Goal: Task Accomplishment & Management: Use online tool/utility

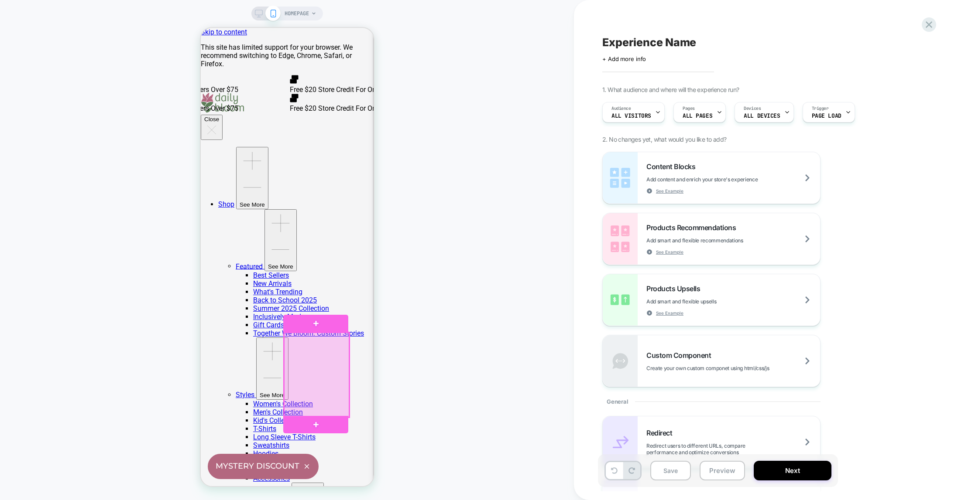
click at [307, 367] on div at bounding box center [316, 375] width 65 height 85
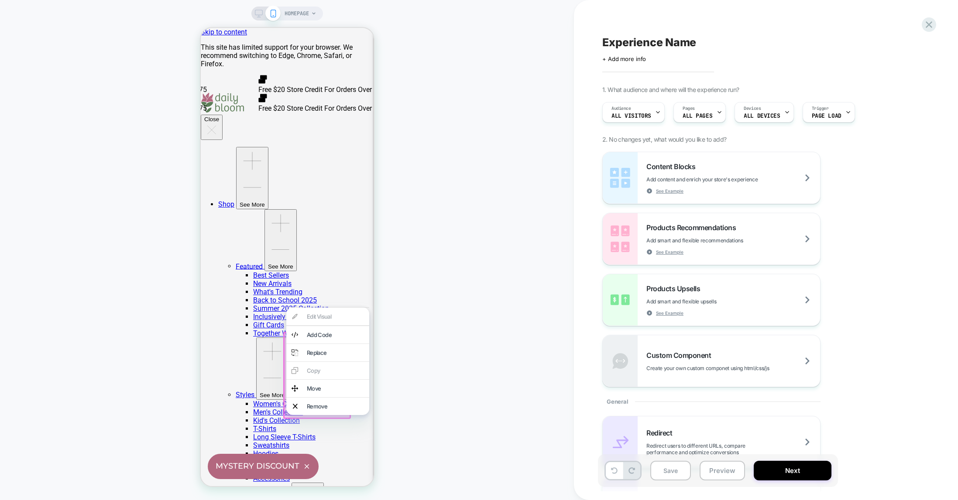
click at [452, 264] on div "HOMEPAGE" at bounding box center [287, 250] width 574 height 483
click at [442, 315] on div "HOMEPAGE" at bounding box center [287, 250] width 574 height 483
click at [303, 21] on div "HOMEPAGE" at bounding box center [287, 250] width 574 height 483
click at [298, 12] on span "HOMEPAGE" at bounding box center [296, 14] width 24 height 14
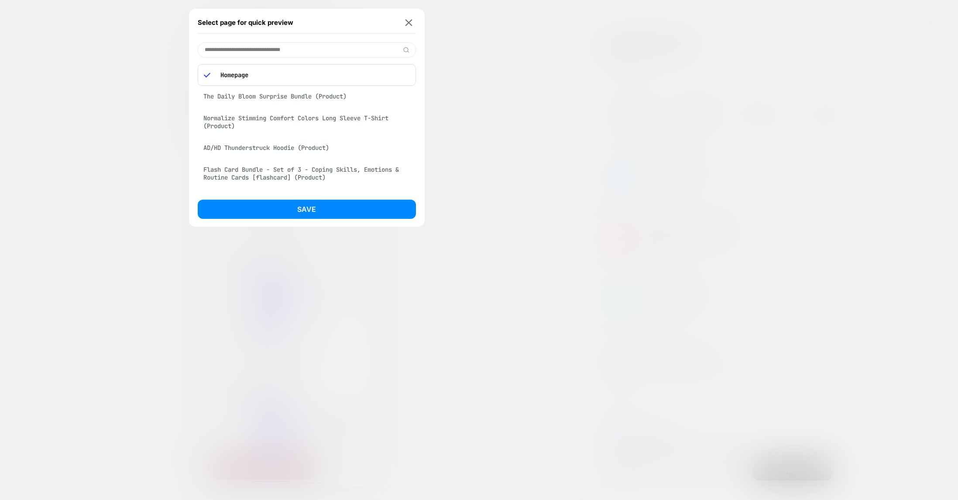
click at [275, 116] on div "Normalize Stimming Comfort Colors Long Sleeve T-Shirt (Product)" at bounding box center [307, 122] width 218 height 24
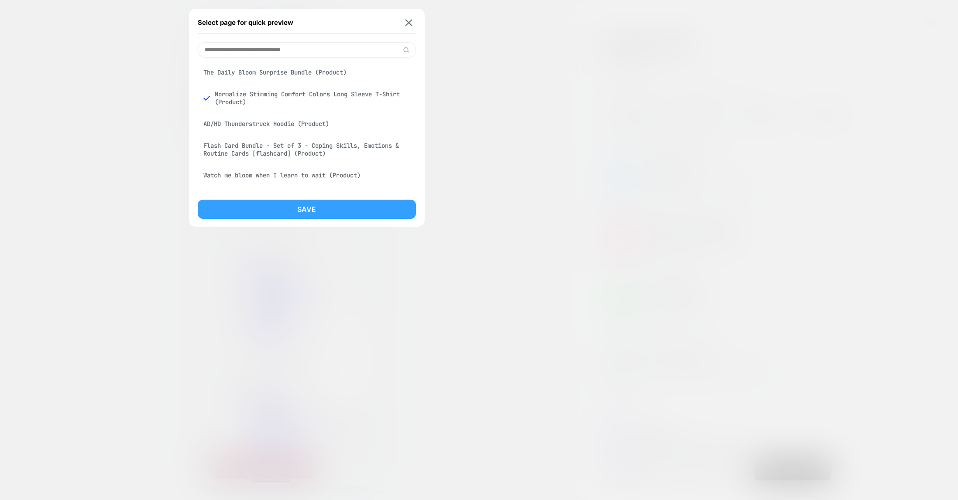
click at [311, 209] on button "Save" at bounding box center [307, 209] width 218 height 19
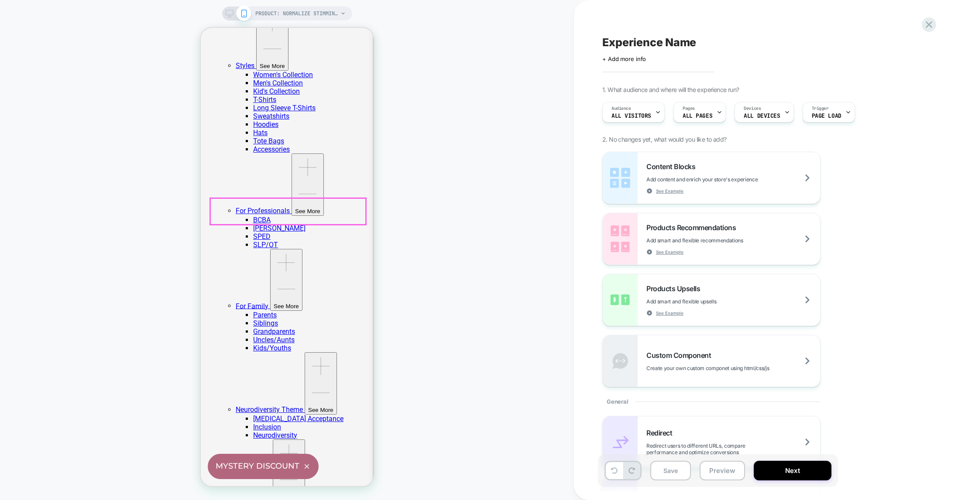
scroll to position [346, 0]
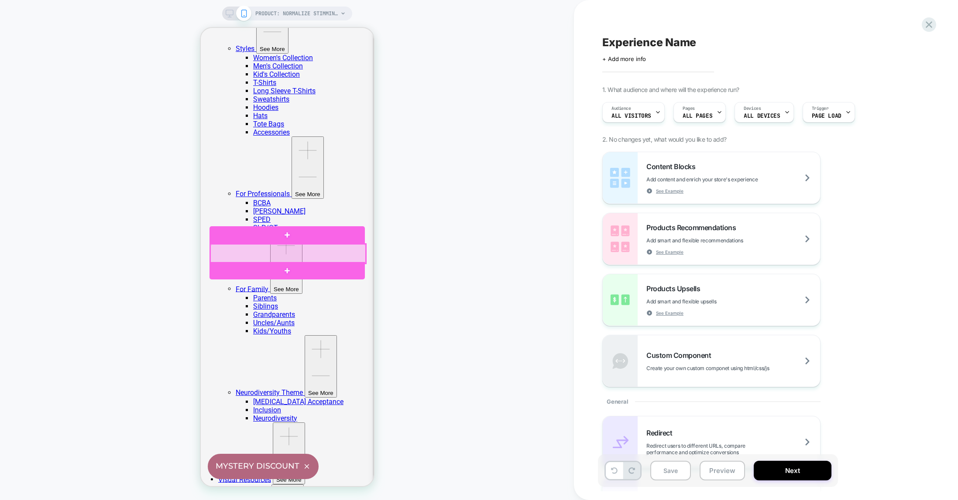
click at [341, 255] on div at bounding box center [287, 253] width 155 height 19
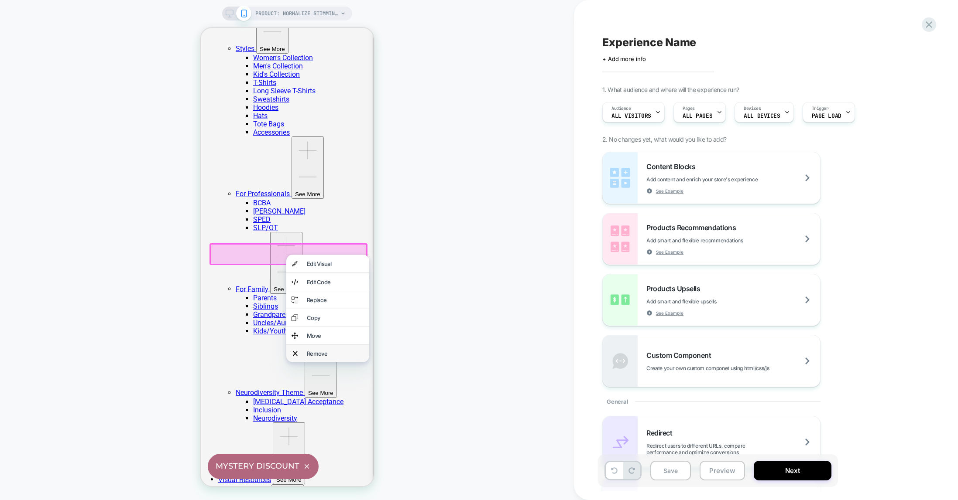
click at [317, 357] on div "Remove" at bounding box center [334, 353] width 57 height 7
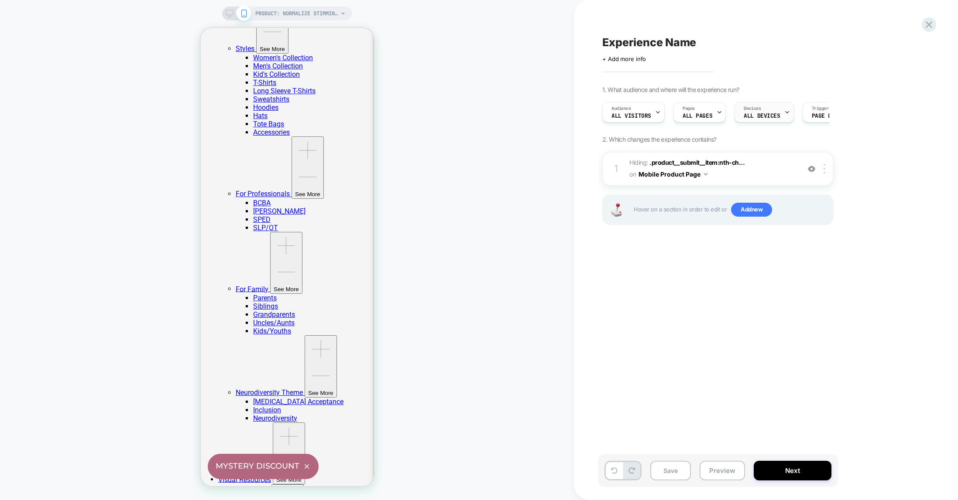
click at [764, 113] on span "ALL DEVICES" at bounding box center [761, 116] width 36 height 6
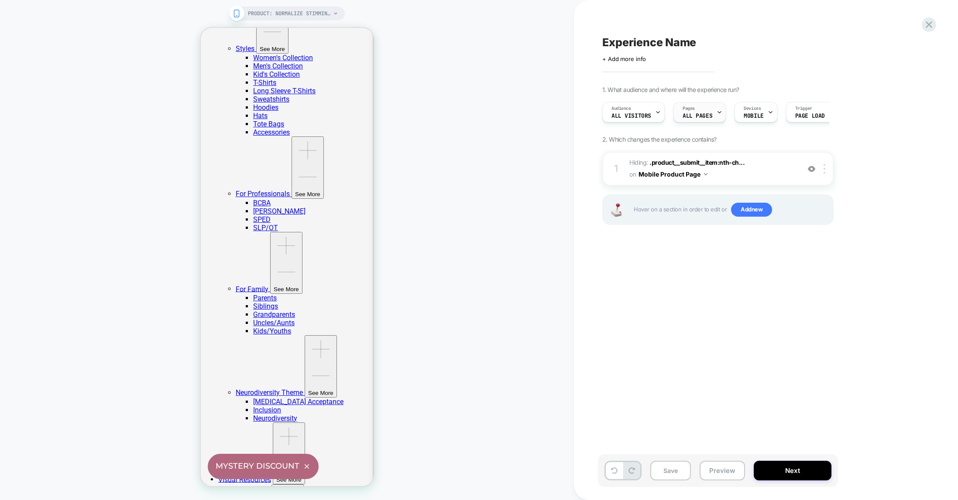
click at [706, 113] on span "ALL PAGES" at bounding box center [697, 116] width 30 height 6
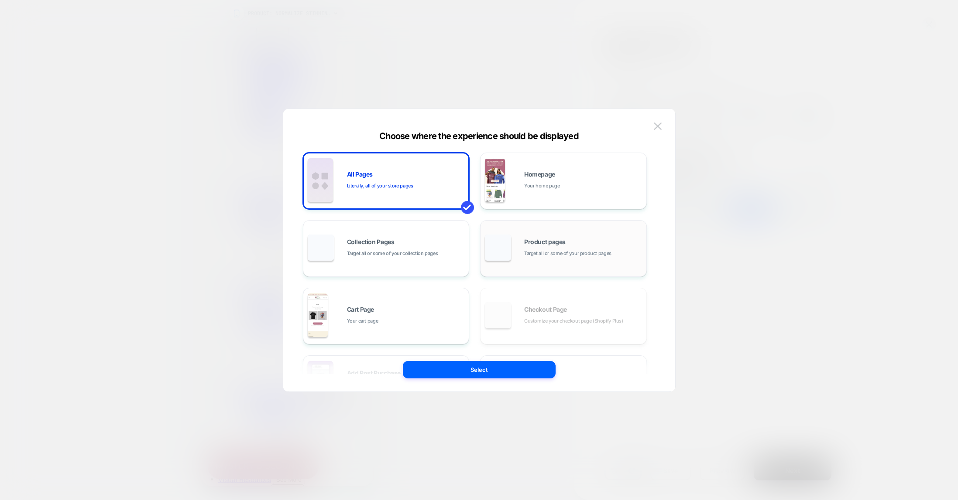
click at [541, 251] on span "Target all or some of your product pages" at bounding box center [567, 254] width 87 height 8
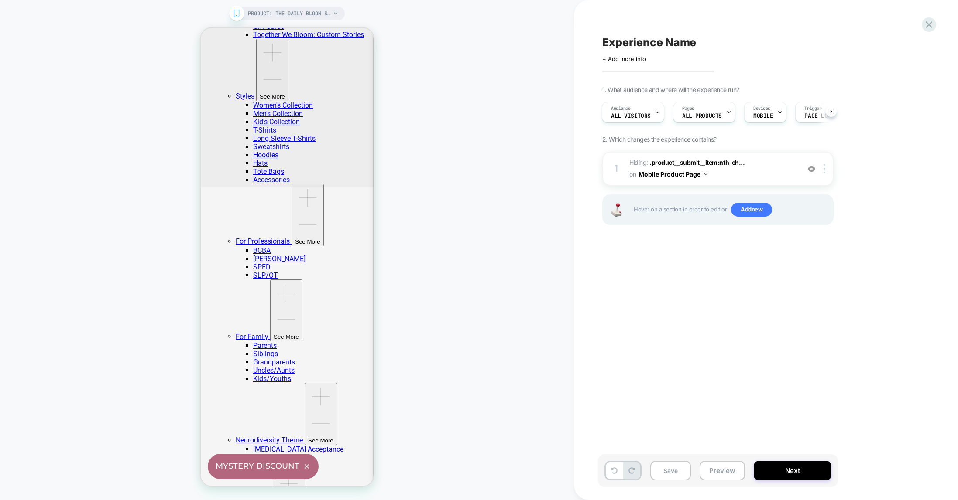
scroll to position [272, 0]
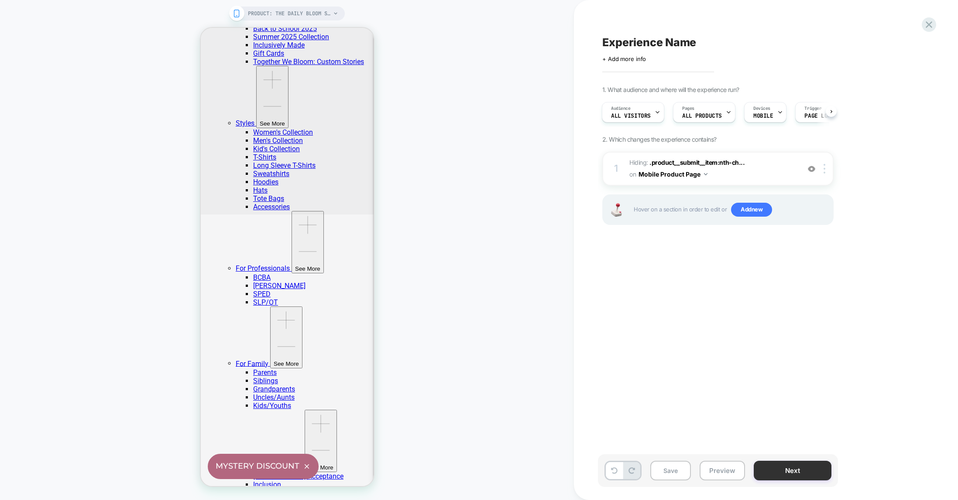
click at [173, 38] on button "Next" at bounding box center [112, 34] width 120 height 8
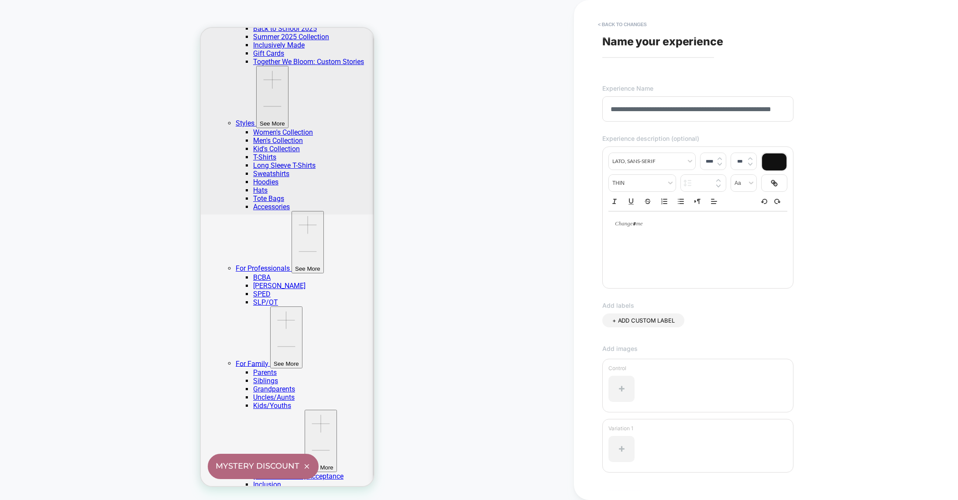
scroll to position [0, 32]
type input "**********"
type input "****"
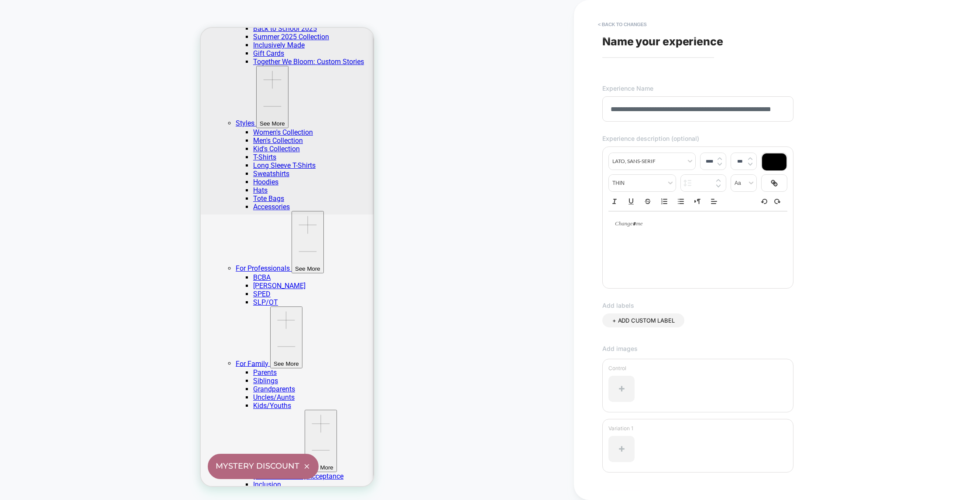
type input "***"
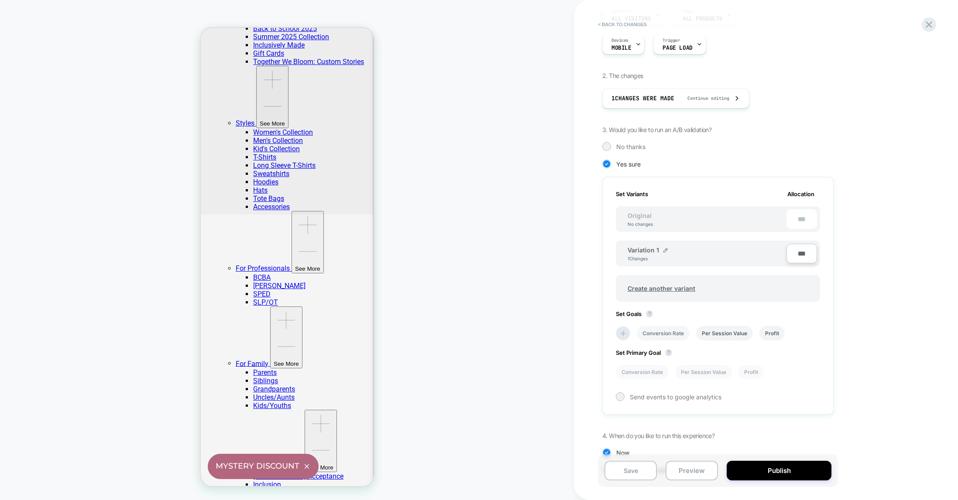
scroll to position [158, 0]
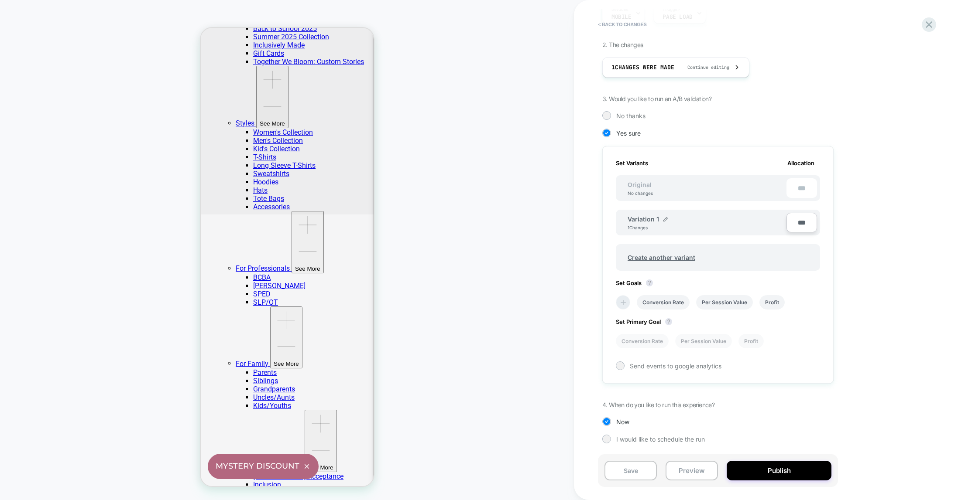
click at [622, 301] on icon at bounding box center [622, 302] width 5 height 5
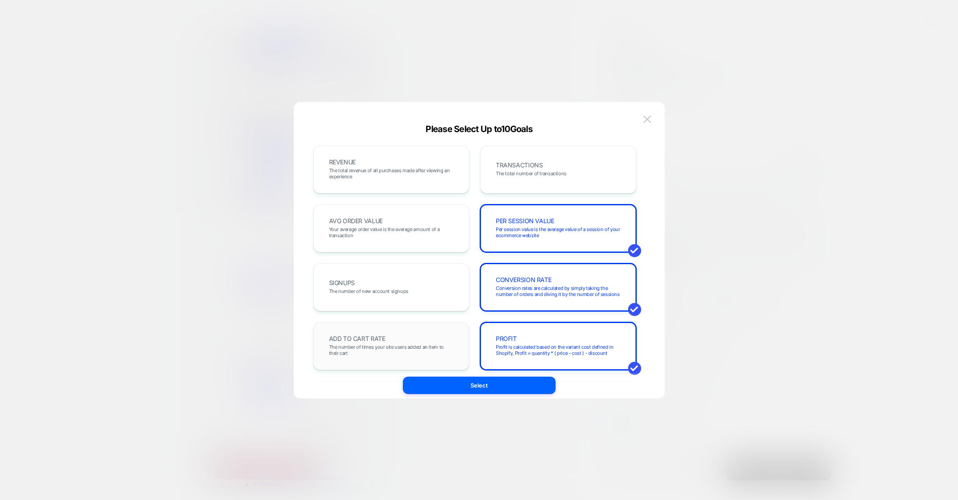
click at [399, 335] on div "ADD TO CART RATE The number of times your site users added an item to their cart" at bounding box center [391, 347] width 138 height 30
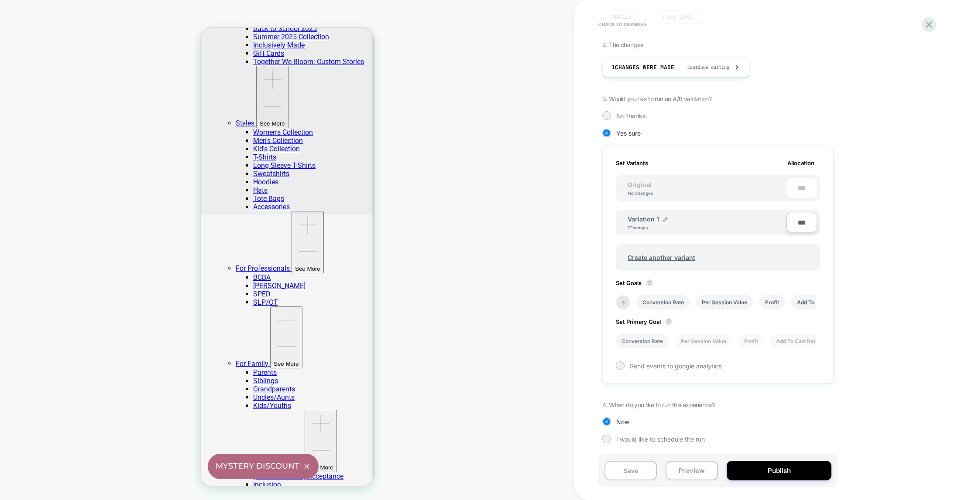
click at [647, 339] on li "Conversion Rate" at bounding box center [642, 341] width 53 height 14
click at [693, 342] on li "Per Session Value" at bounding box center [703, 341] width 57 height 14
click at [625, 339] on li "Conversion Rate" at bounding box center [642, 341] width 53 height 14
click at [639, 469] on button "Save" at bounding box center [630, 471] width 52 height 20
click at [694, 473] on button "Preview" at bounding box center [691, 471] width 52 height 20
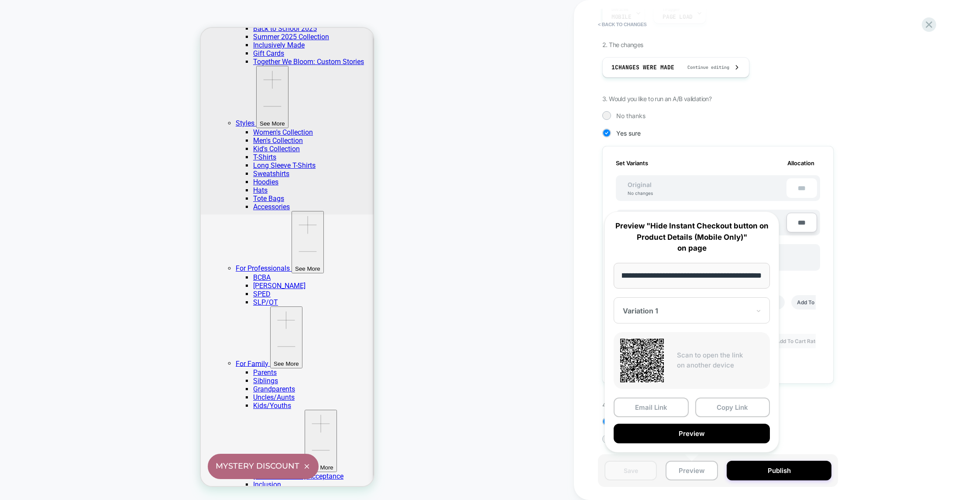
scroll to position [0, 0]
click at [823, 399] on div "1. What audience and where will the experience run? Audience All Visitors Pages…" at bounding box center [761, 207] width 319 height 499
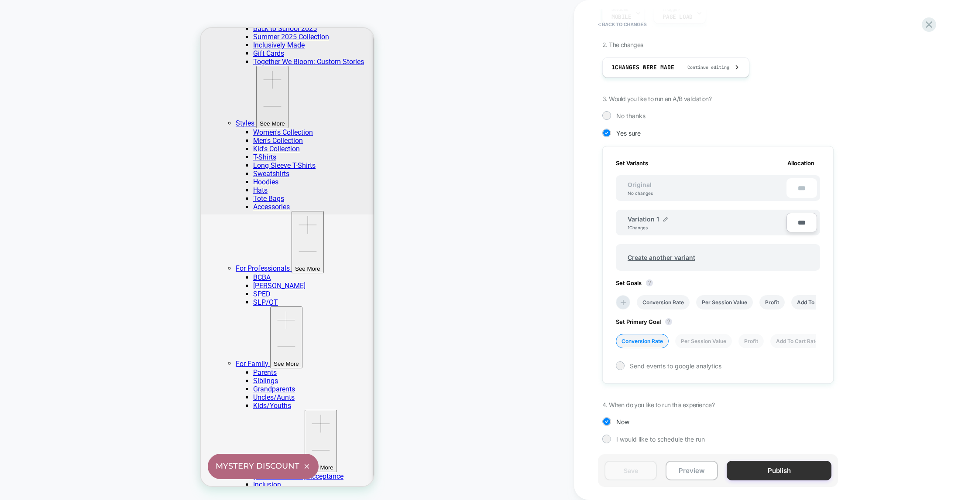
click at [780, 471] on button "Publish" at bounding box center [778, 471] width 105 height 20
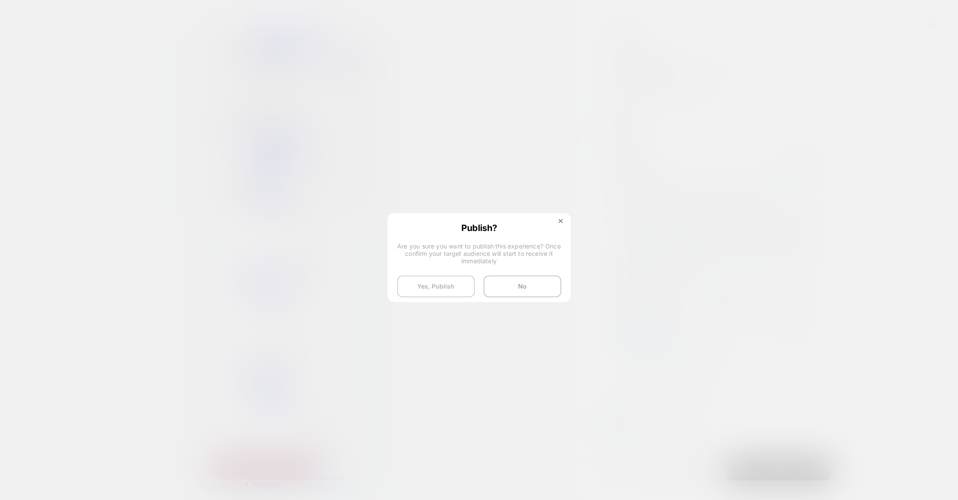
click at [444, 286] on button "Yes, Publish" at bounding box center [436, 287] width 78 height 22
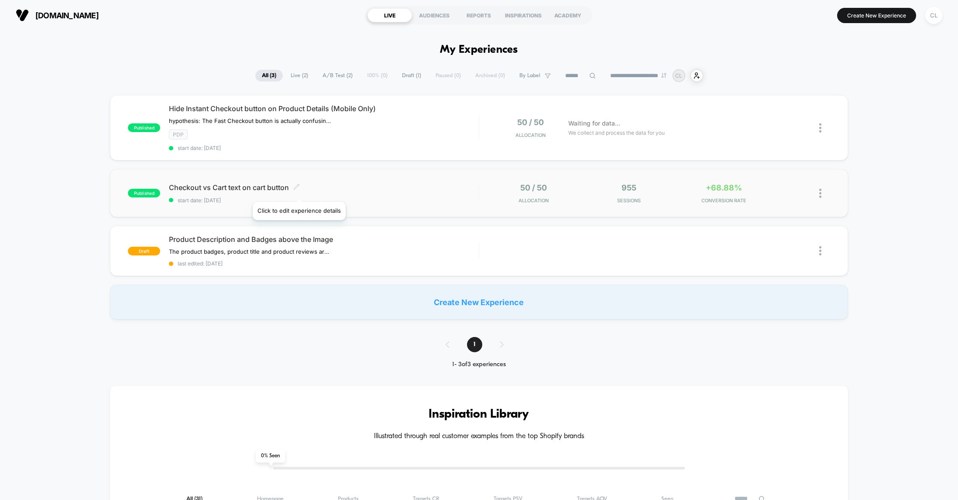
click at [299, 191] on span at bounding box center [296, 188] width 7 height 8
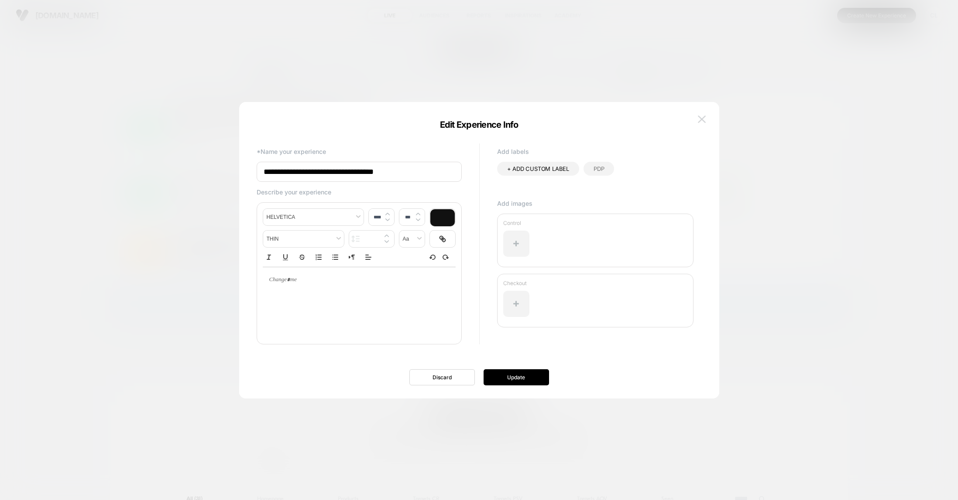
click at [703, 117] on img at bounding box center [702, 119] width 8 height 7
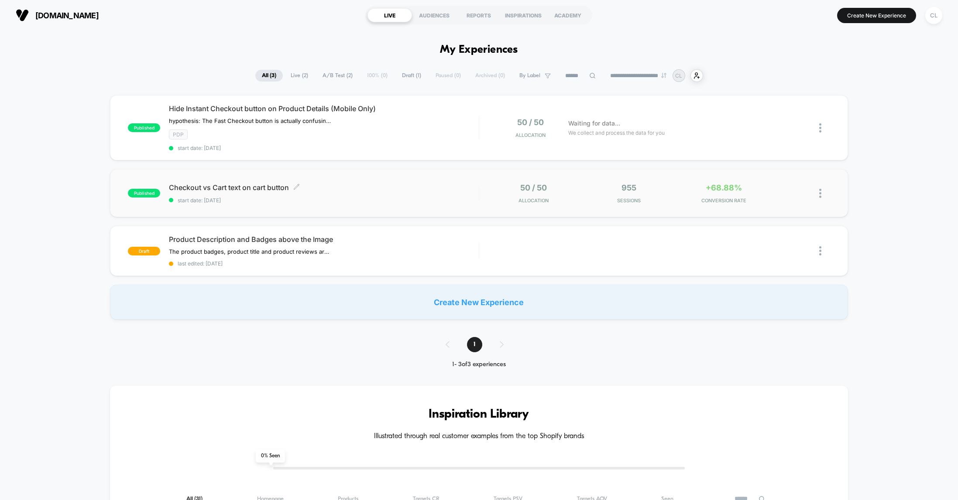
click at [354, 194] on div "Checkout vs Cart text on cart button Click to edit experience details Click to …" at bounding box center [323, 193] width 309 height 21
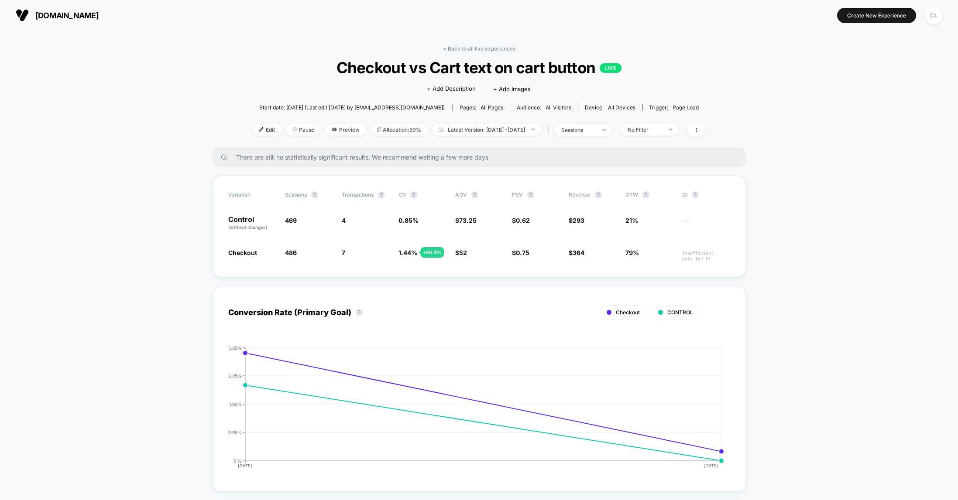
click at [254, 130] on span "Edit" at bounding box center [267, 130] width 29 height 12
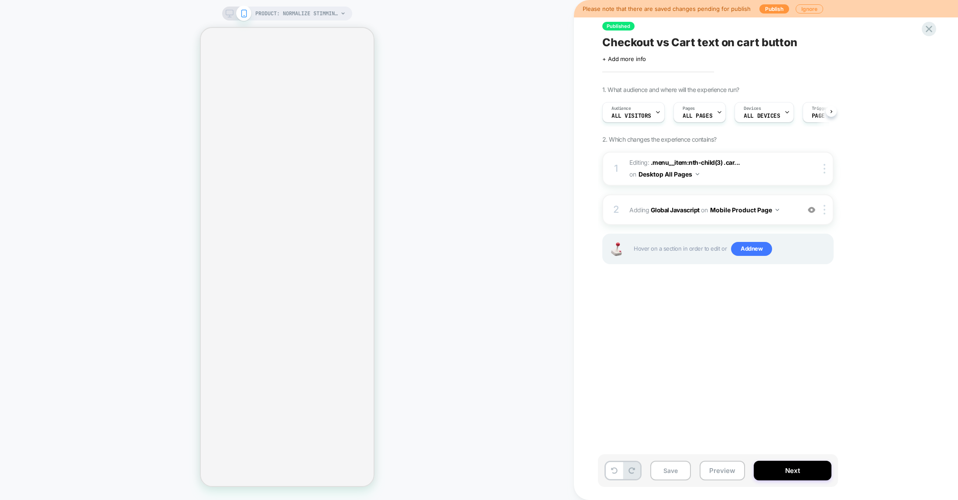
scroll to position [0, 0]
click at [641, 209] on span "Adding Global Javascript on Mobile Product Page" at bounding box center [712, 210] width 166 height 13
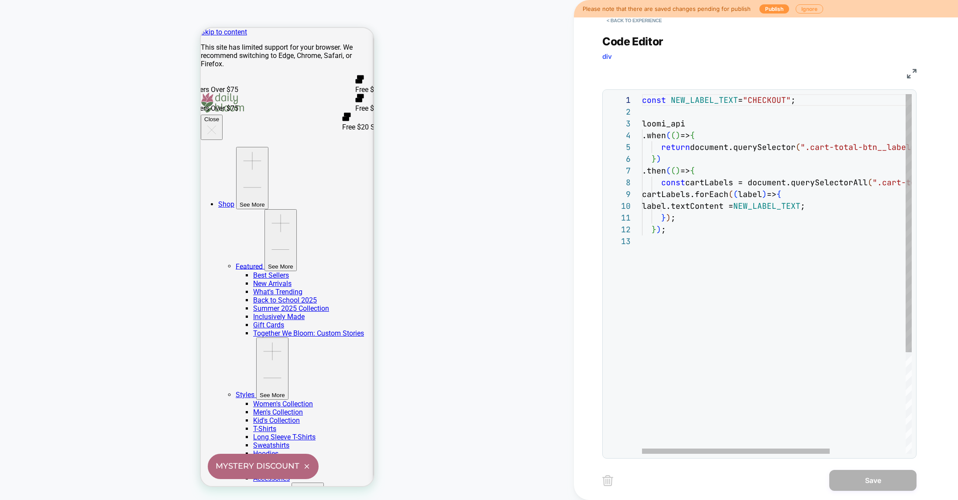
scroll to position [0, 0]
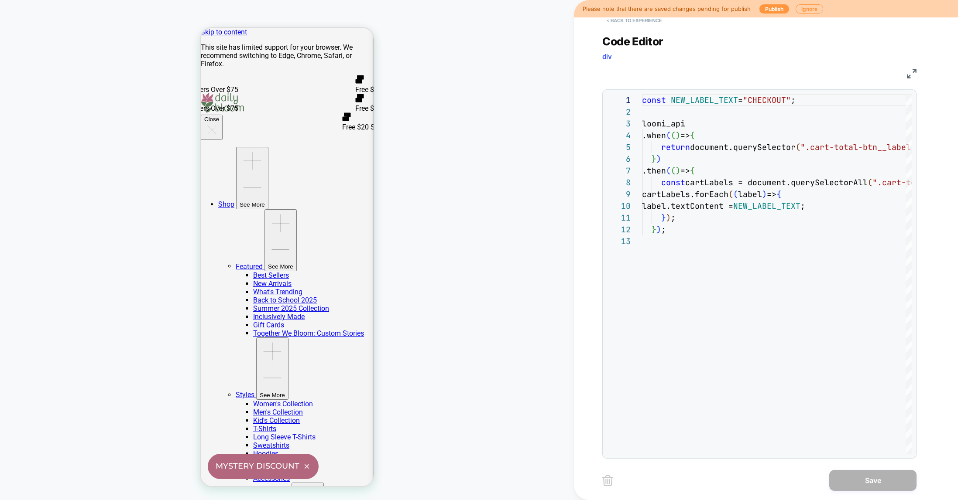
click at [618, 21] on button "< Back to experience" at bounding box center [634, 21] width 64 height 14
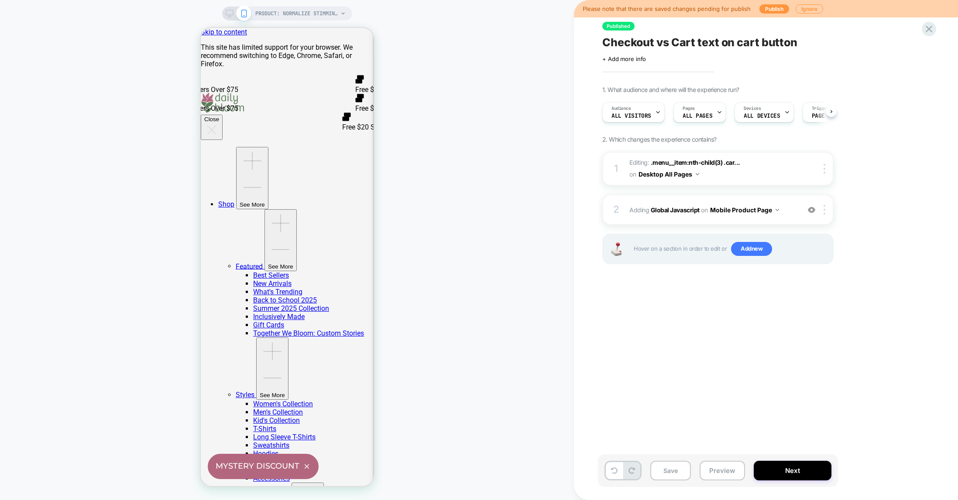
scroll to position [0, 0]
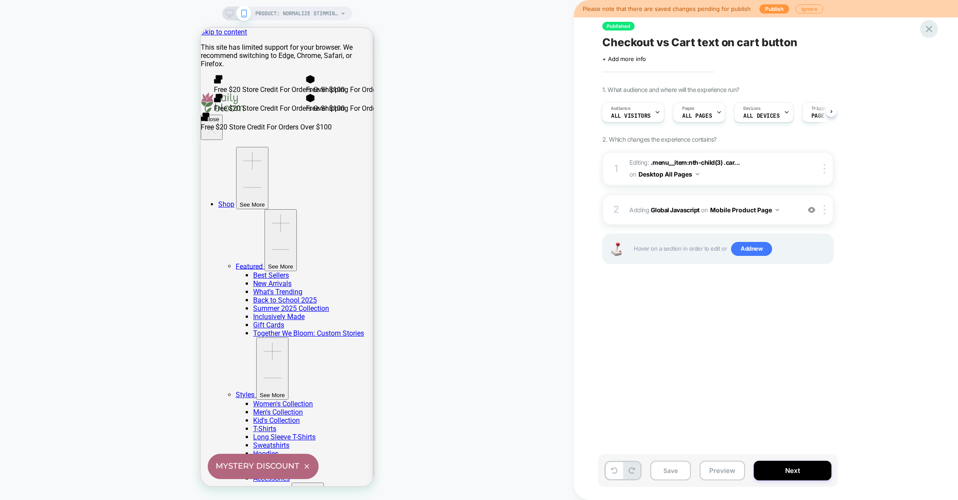
click at [931, 26] on icon at bounding box center [928, 29] width 7 height 7
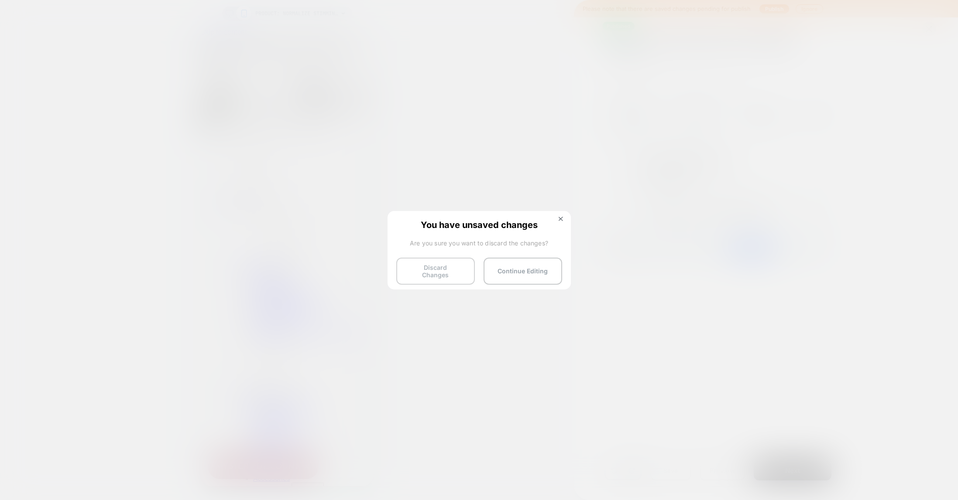
click at [436, 273] on button "Discard Changes" at bounding box center [435, 271] width 79 height 27
